Goal: Navigation & Orientation: Find specific page/section

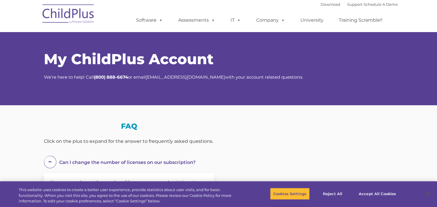
select select "MEDIUM"
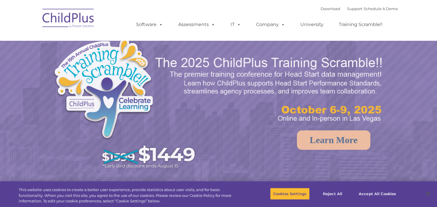
select select "MEDIUM"
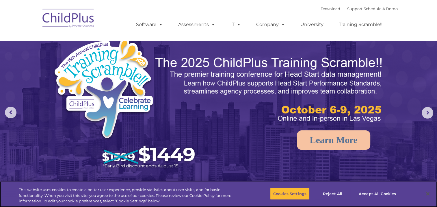
scroll to position [1, 0]
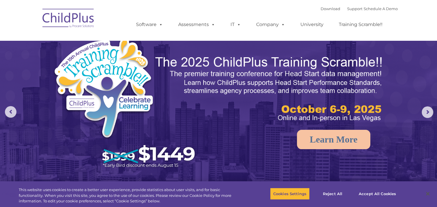
click at [68, 17] on img at bounding box center [69, 19] width 58 height 29
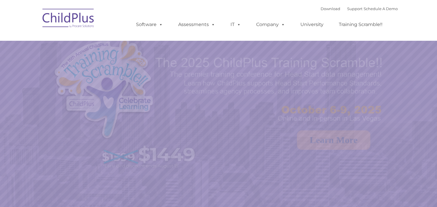
click at [68, 17] on img at bounding box center [69, 19] width 58 height 29
select select "MEDIUM"
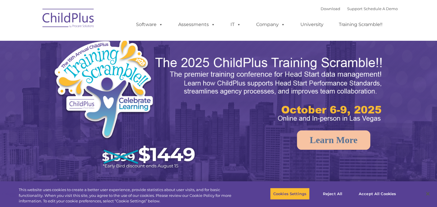
drag, startPoint x: 0, startPoint y: 0, endPoint x: 68, endPoint y: 17, distance: 70.4
click at [68, 17] on img at bounding box center [69, 19] width 58 height 29
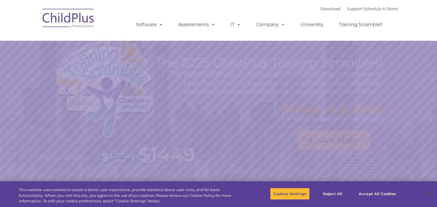
select select "MEDIUM"
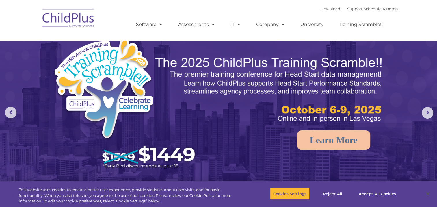
click at [68, 17] on img at bounding box center [69, 19] width 58 height 29
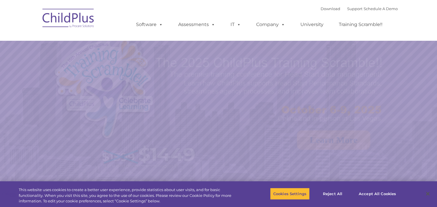
select select "MEDIUM"
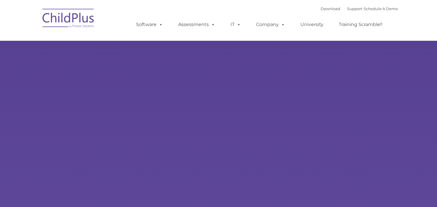
type input ""
select select "MEDIUM"
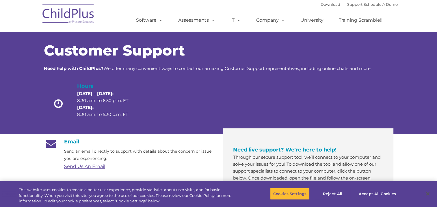
click at [435, 75] on div "Customer Support Need help with ChildPlus? We offer many convenient ways to con…" at bounding box center [218, 76] width 437 height 113
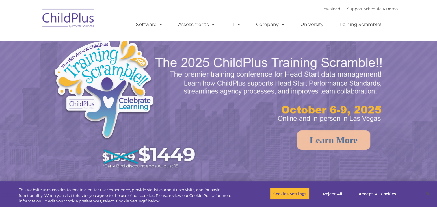
select select "MEDIUM"
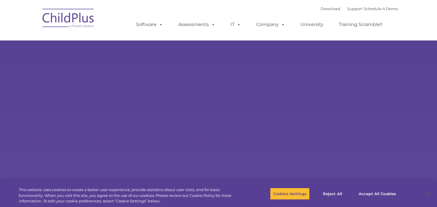
type input ""
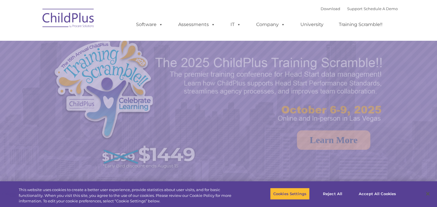
select select "MEDIUM"
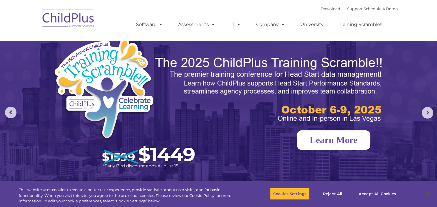
click at [319, 141] on link "Learn More" at bounding box center [333, 139] width 73 height 19
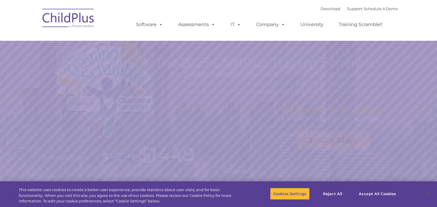
select select "MEDIUM"
